Goal: Communication & Community: Answer question/provide support

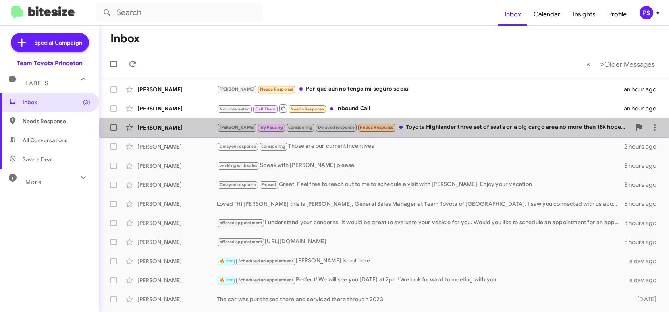
click at [408, 129] on div "[PERSON_NAME] Try Pausing considering Delayed response Needs Response Toyota Hi…" at bounding box center [424, 127] width 414 height 9
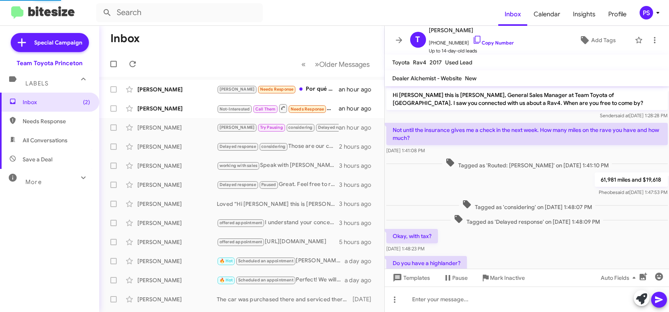
scroll to position [95, 0]
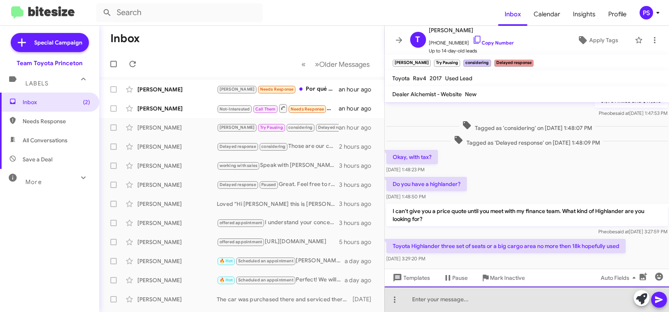
paste div
click at [551, 299] on div at bounding box center [527, 298] width 285 height 25
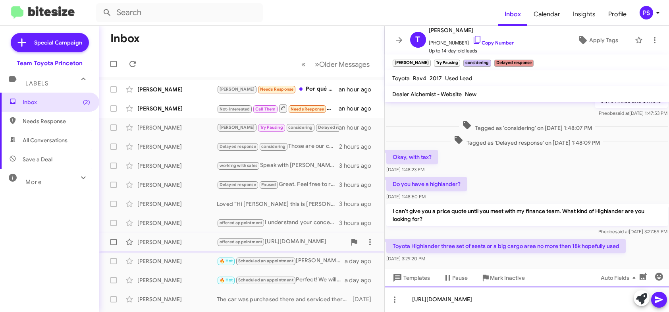
drag, startPoint x: 581, startPoint y: 299, endPoint x: 300, endPoint y: 241, distance: 287.4
click at [302, 250] on div "Inbox « Previous » Next Older Messages [PERSON_NAME] [PERSON_NAME] Needs Respon…" at bounding box center [384, 169] width 570 height 286
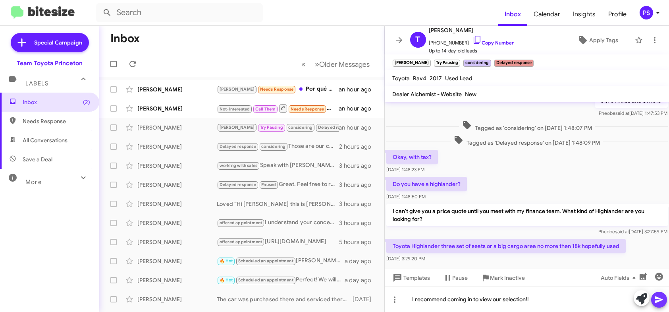
click at [658, 298] on icon at bounding box center [659, 299] width 8 height 7
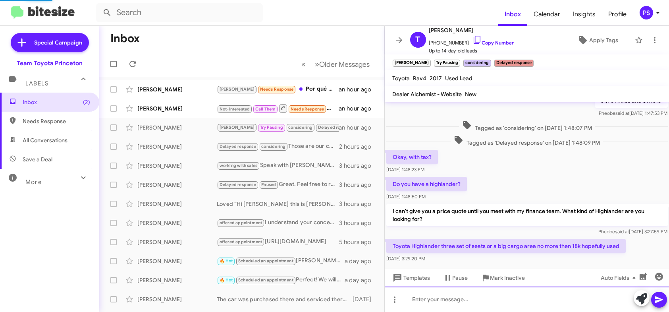
scroll to position [0, 0]
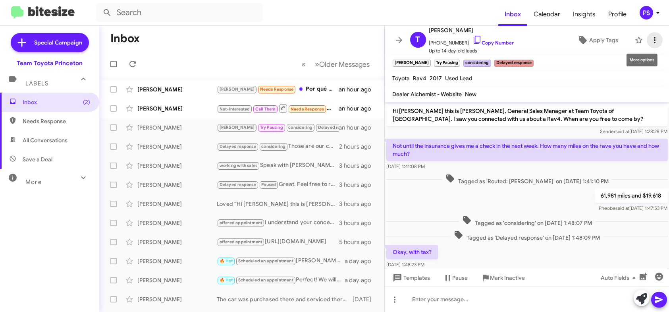
click at [650, 40] on icon at bounding box center [655, 40] width 10 height 10
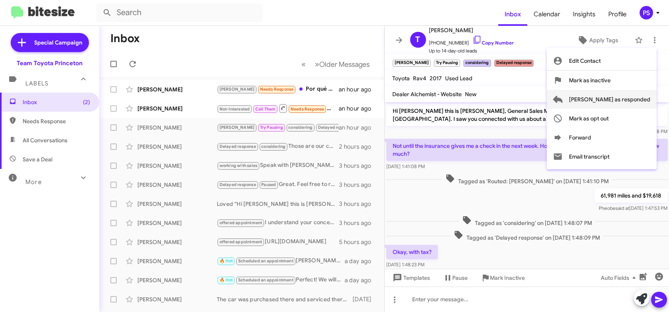
click at [631, 95] on span "[PERSON_NAME] as responded" at bounding box center [609, 99] width 81 height 19
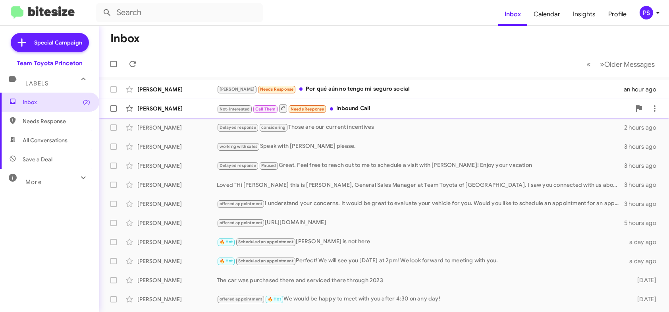
click at [366, 106] on div "Not-Interested Call Them Needs Response Inbound Call" at bounding box center [424, 108] width 414 height 10
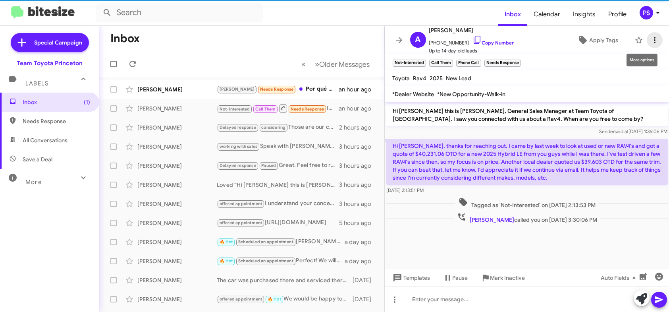
click at [650, 43] on icon at bounding box center [655, 40] width 10 height 10
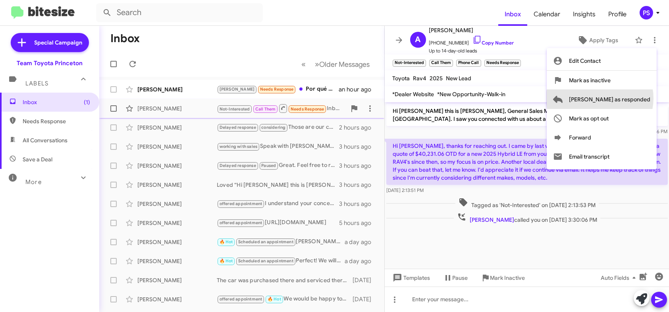
drag, startPoint x: 632, startPoint y: 98, endPoint x: 619, endPoint y: 103, distance: 13.2
click at [631, 99] on span "[PERSON_NAME] as responded" at bounding box center [609, 99] width 81 height 19
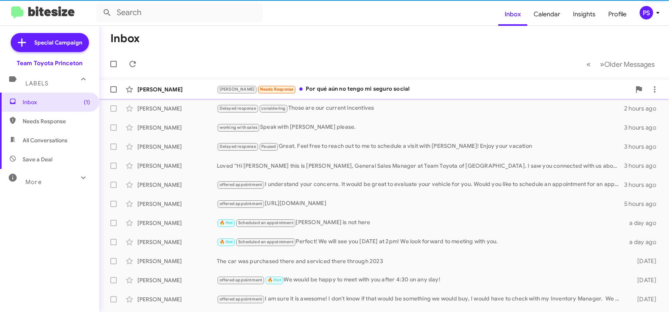
click at [391, 90] on div "[PERSON_NAME] Needs Response Por qué aún no tengo mi seguro social" at bounding box center [424, 89] width 414 height 9
